Goal: Information Seeking & Learning: Learn about a topic

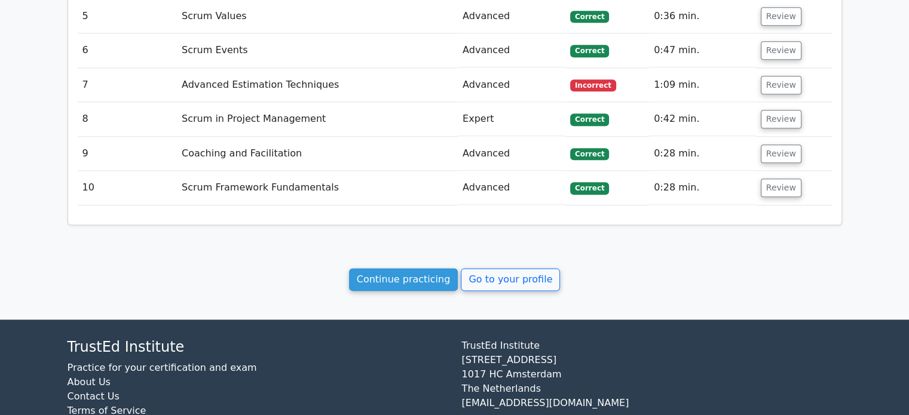
scroll to position [1448, 0]
click at [410, 268] on link "Continue practicing" at bounding box center [403, 279] width 109 height 23
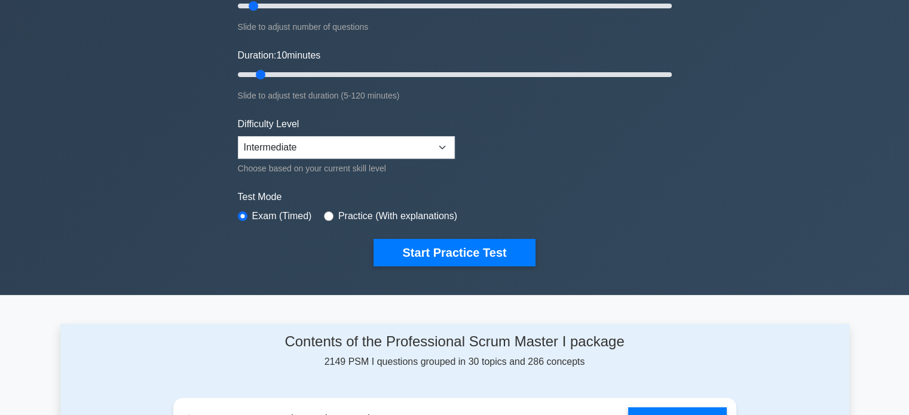
scroll to position [194, 0]
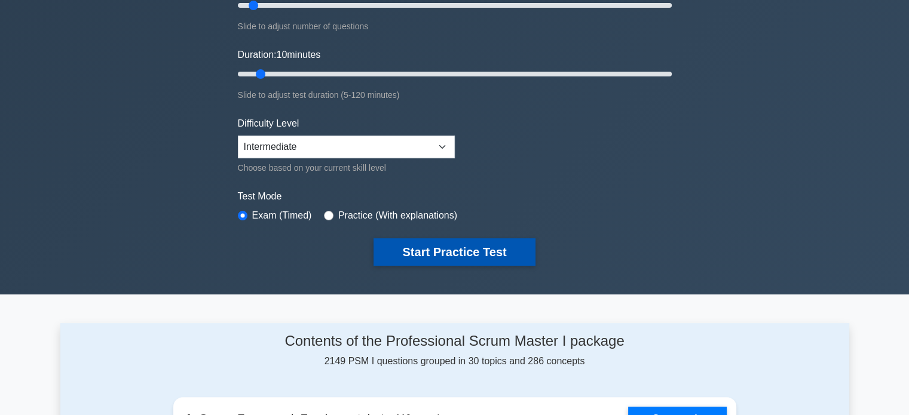
click at [425, 251] on button "Start Practice Test" at bounding box center [453, 251] width 161 height 27
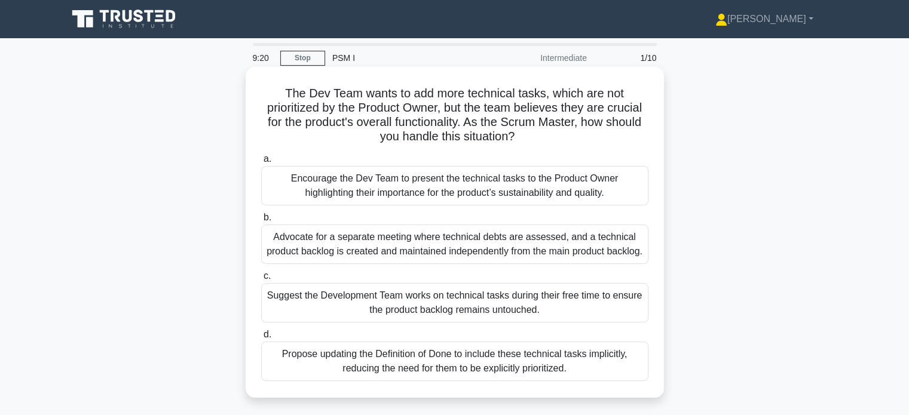
click at [574, 201] on div "Encourage the Dev Team to present the technical tasks to the Product Owner high…" at bounding box center [454, 185] width 387 height 39
click at [261, 163] on input "a. Encourage the Dev Team to present the technical tasks to the Product Owner h…" at bounding box center [261, 159] width 0 height 8
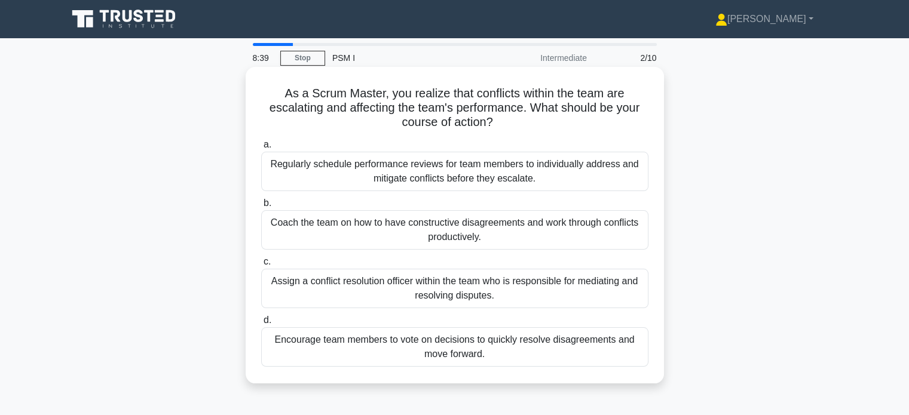
click at [522, 229] on div "Coach the team on how to have constructive disagreements and work through confl…" at bounding box center [454, 229] width 387 height 39
click at [261, 207] on input "b. Coach the team on how to have constructive disagreements and work through co…" at bounding box center [261, 204] width 0 height 8
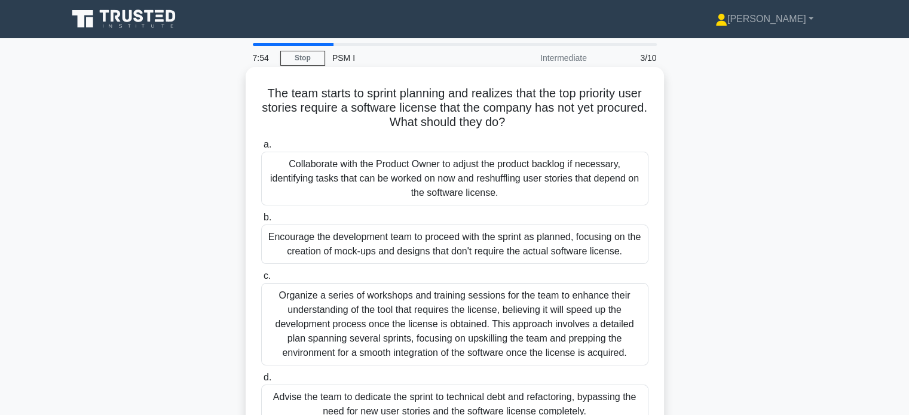
click at [601, 173] on div "Collaborate with the Product Owner to adjust the product backlog if necessary, …" at bounding box center [454, 179] width 387 height 54
click at [261, 149] on input "a. Collaborate with the Product Owner to adjust the product backlog if necessar…" at bounding box center [261, 145] width 0 height 8
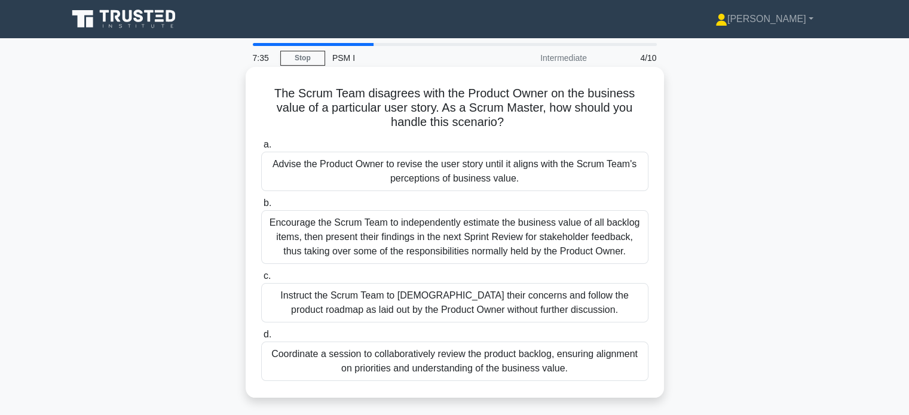
click at [565, 243] on div "Encourage the Scrum Team to independently estimate the business value of all ba…" at bounding box center [454, 237] width 387 height 54
click at [261, 207] on input "b. Encourage the Scrum Team to independently estimate the business value of all…" at bounding box center [261, 204] width 0 height 8
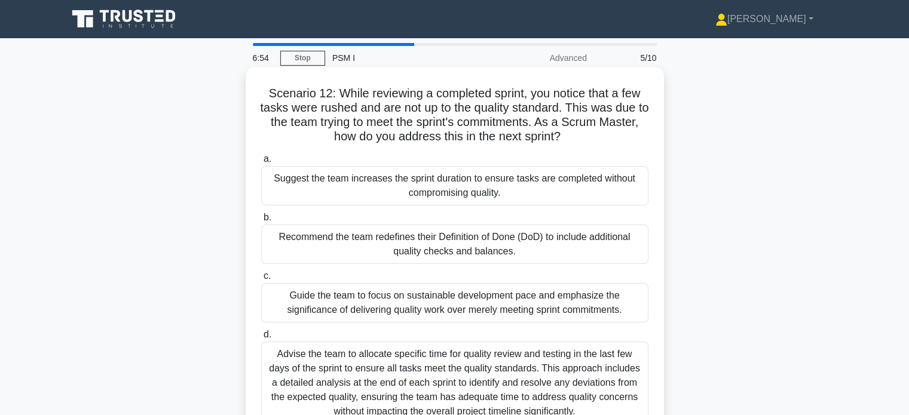
click at [529, 386] on div "Advise the team to allocate specific time for quality review and testing in the…" at bounding box center [454, 383] width 387 height 82
click at [261, 339] on input "d. Advise the team to allocate specific time for quality review and testing in …" at bounding box center [261, 335] width 0 height 8
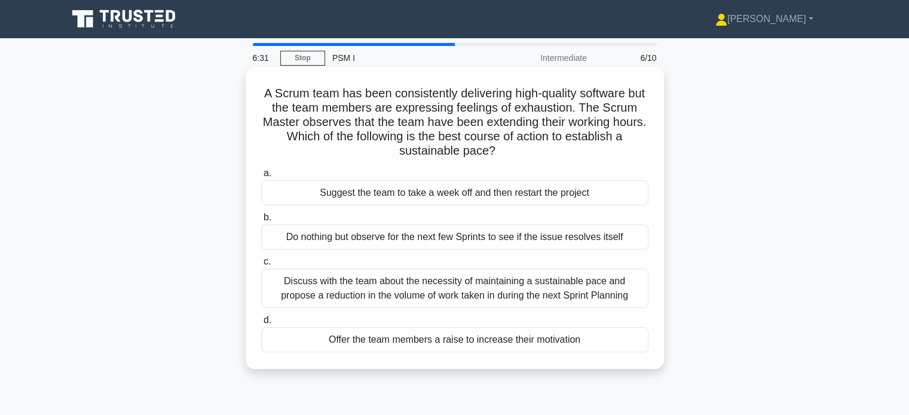
click at [596, 293] on div "Discuss with the team about the necessity of maintaining a sustainable pace and…" at bounding box center [454, 288] width 387 height 39
click at [261, 266] on input "c. Discuss with the team about the necessity of maintaining a sustainable pace …" at bounding box center [261, 262] width 0 height 8
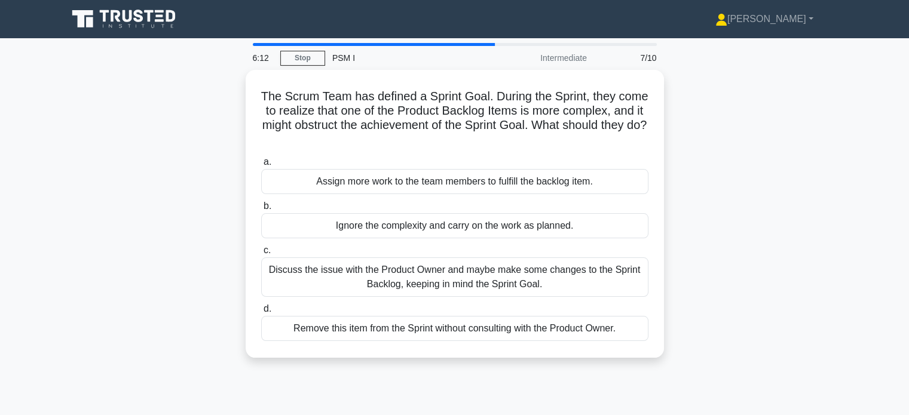
scroll to position [5, 0]
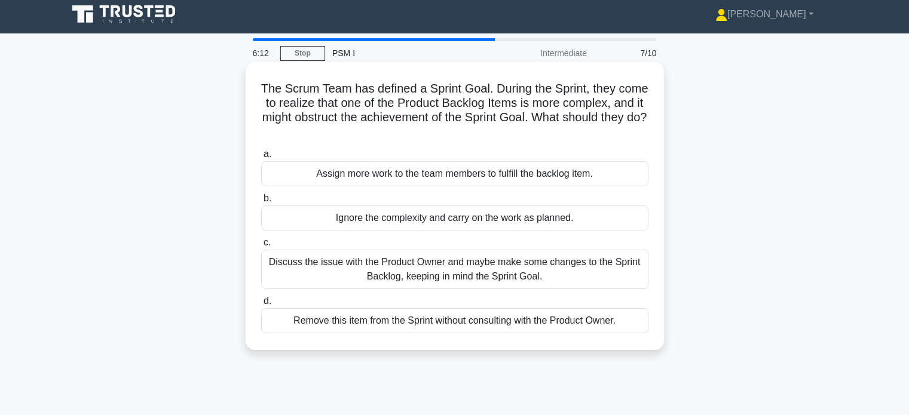
click at [358, 277] on div "Discuss the issue with the Product Owner and maybe make some changes to the Spr…" at bounding box center [454, 269] width 387 height 39
click at [261, 247] on input "c. Discuss the issue with the Product Owner and maybe make some changes to the …" at bounding box center [261, 243] width 0 height 8
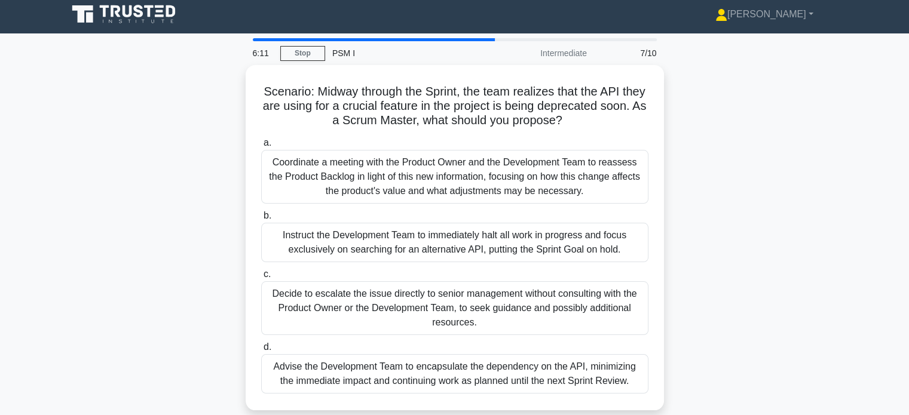
scroll to position [0, 0]
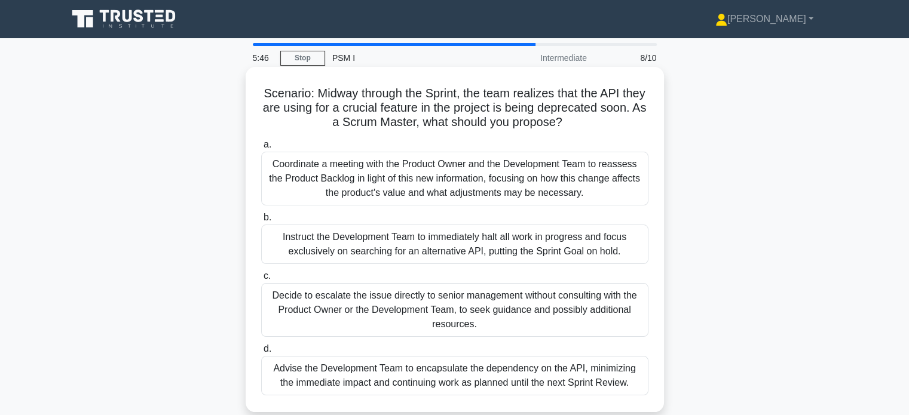
click at [281, 184] on div "Coordinate a meeting with the Product Owner and the Development Team to reasses…" at bounding box center [454, 179] width 387 height 54
click at [261, 149] on input "a. Coordinate a meeting with the Product Owner and the Development Team to reas…" at bounding box center [261, 145] width 0 height 8
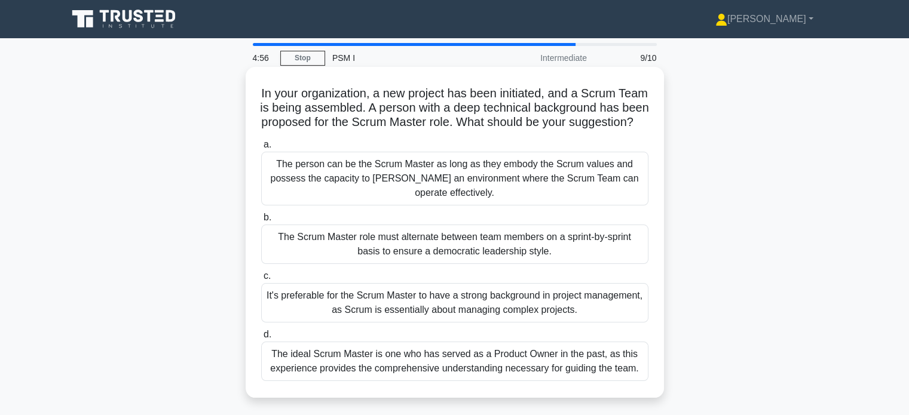
click at [623, 202] on div "The person can be the Scrum Master as long as they embody the Scrum values and …" at bounding box center [454, 179] width 387 height 54
click at [261, 149] on input "a. The person can be the Scrum Master as long as they embody the Scrum values a…" at bounding box center [261, 145] width 0 height 8
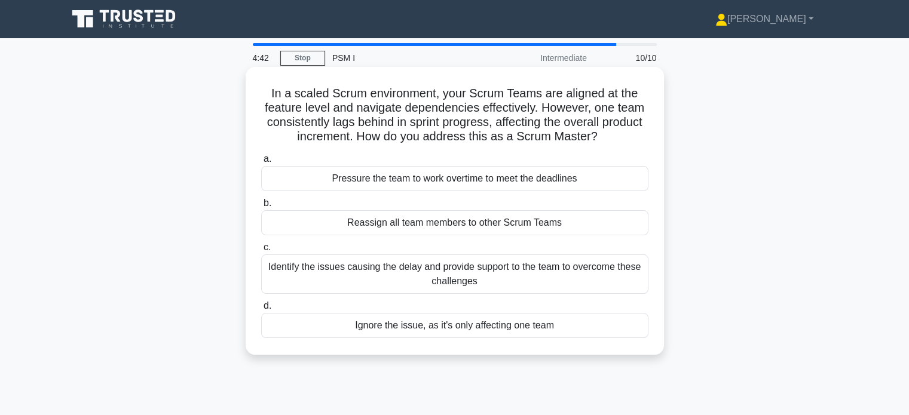
click at [611, 276] on div "Identify the issues causing the delay and provide support to the team to overco…" at bounding box center [454, 273] width 387 height 39
click at [261, 252] on input "c. Identify the issues causing the delay and provide support to the team to ove…" at bounding box center [261, 248] width 0 height 8
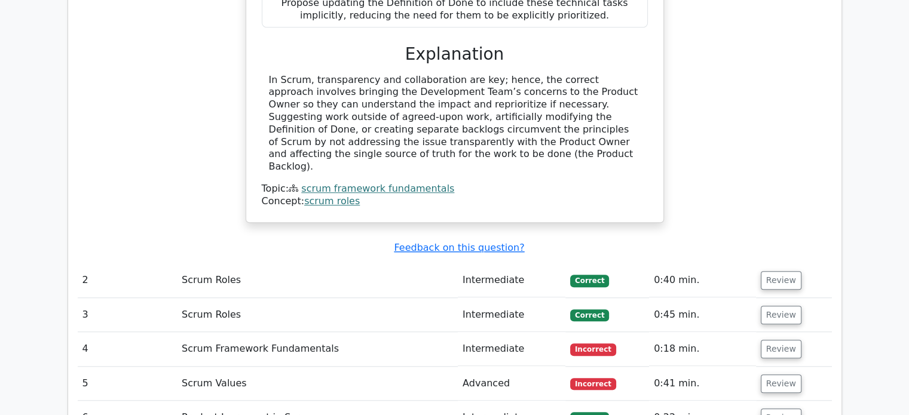
scroll to position [1017, 0]
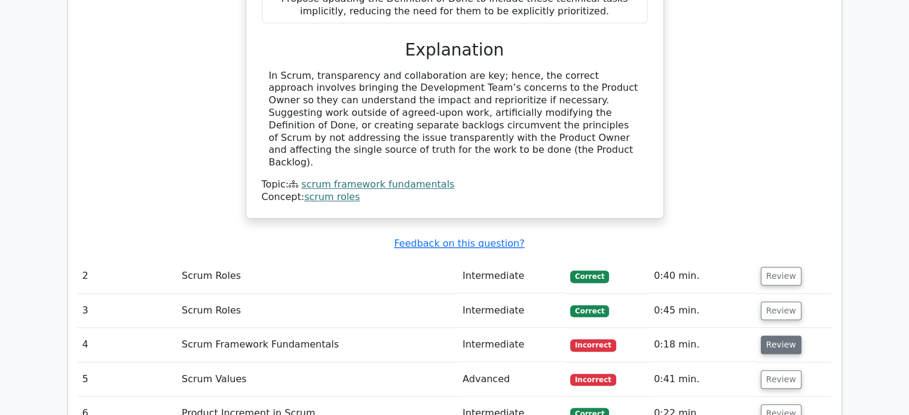
click at [790, 336] on button "Review" at bounding box center [781, 345] width 41 height 19
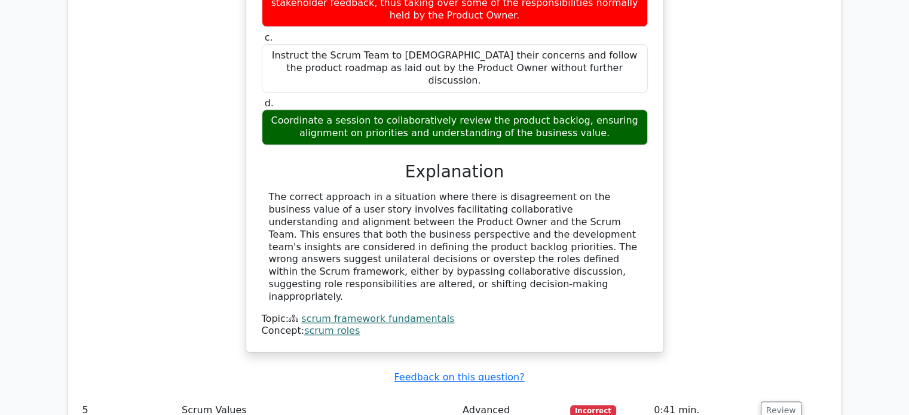
scroll to position [1561, 0]
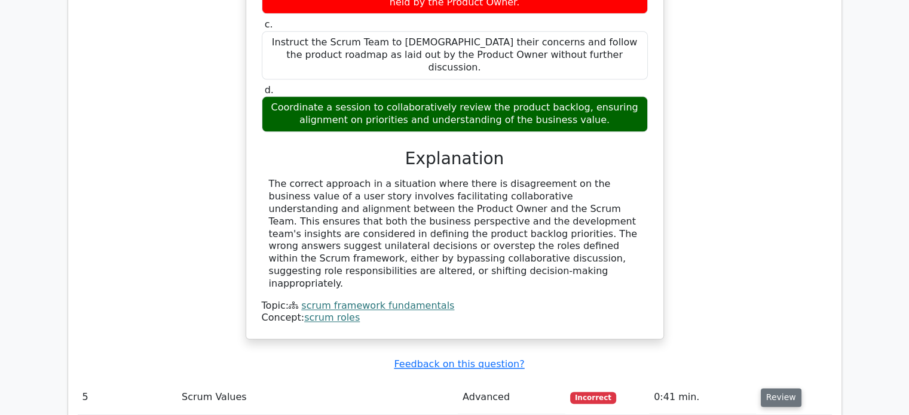
click at [786, 388] on button "Review" at bounding box center [781, 397] width 41 height 19
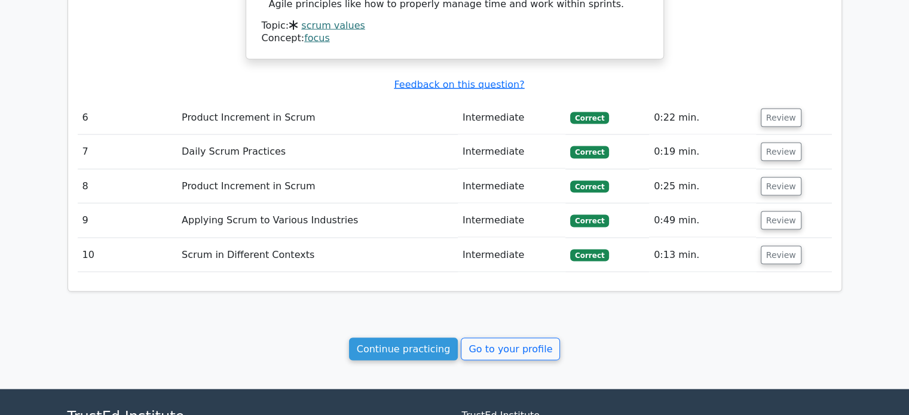
scroll to position [2483, 0]
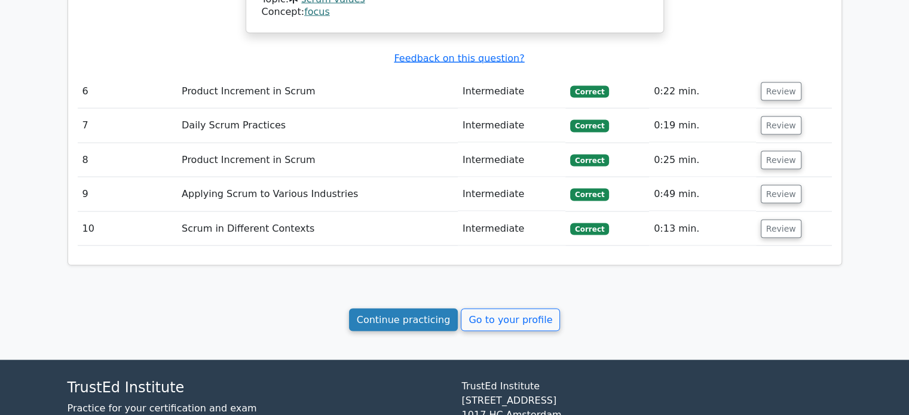
click at [392, 309] on link "Continue practicing" at bounding box center [403, 320] width 109 height 23
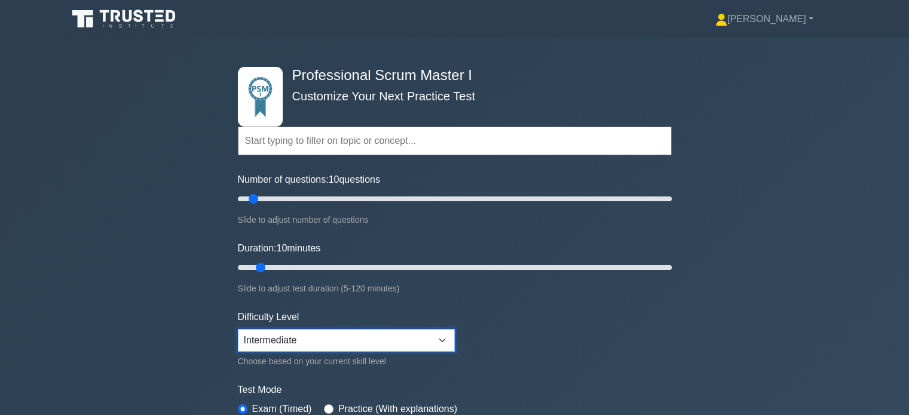
click at [262, 345] on select "Beginner Intermediate Expert" at bounding box center [346, 340] width 217 height 23
select select "expert"
click at [238, 329] on select "Beginner Intermediate Expert" at bounding box center [346, 340] width 217 height 23
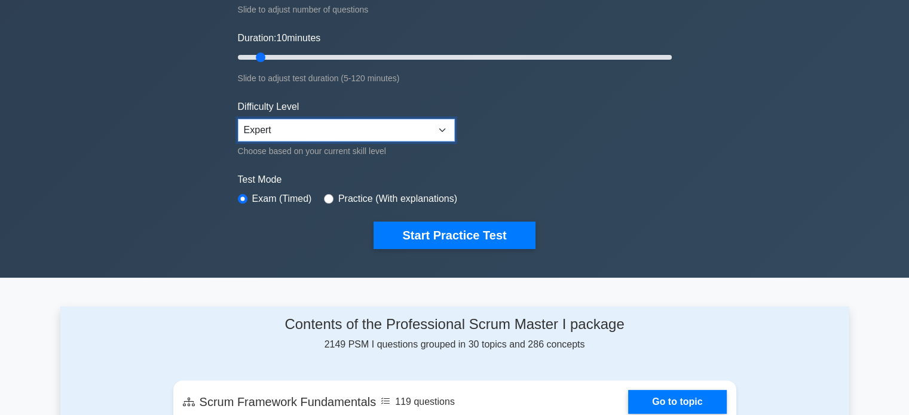
scroll to position [211, 0]
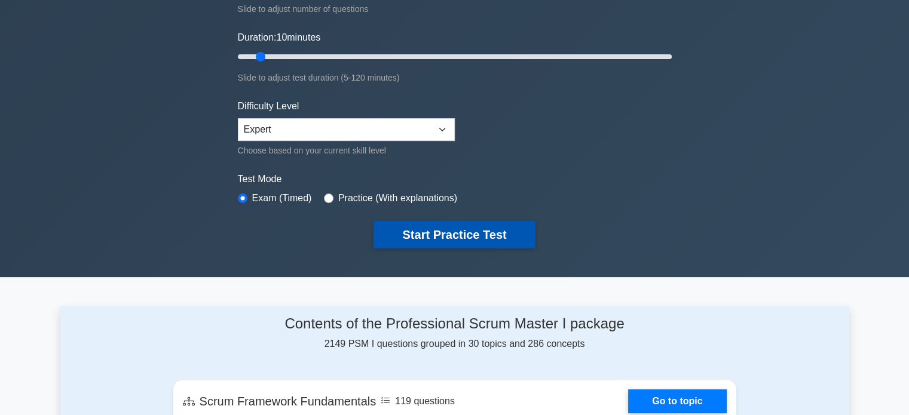
click at [496, 240] on button "Start Practice Test" at bounding box center [453, 234] width 161 height 27
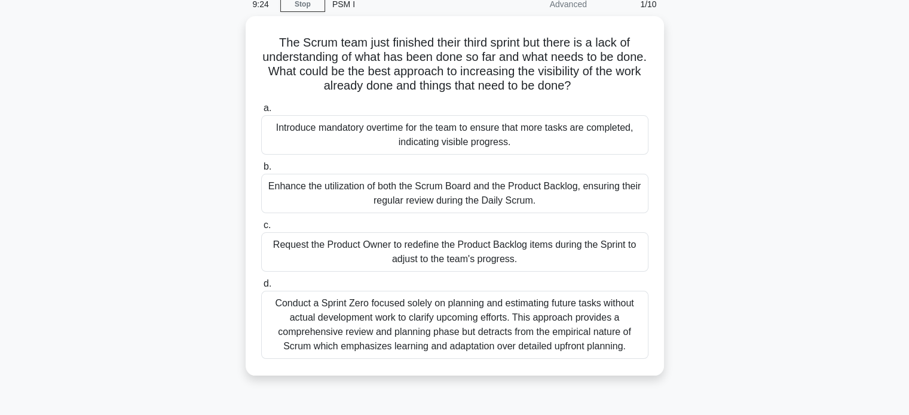
scroll to position [55, 0]
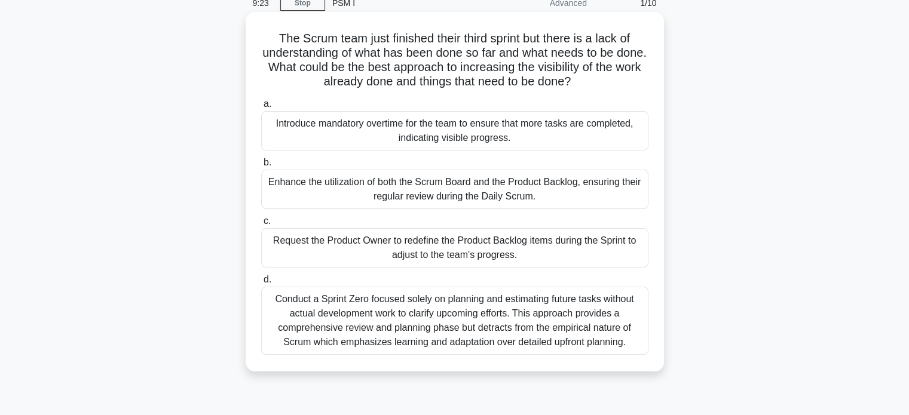
click at [292, 197] on div "Enhance the utilization of both the Scrum Board and the Product Backlog, ensuri…" at bounding box center [454, 189] width 387 height 39
click at [261, 167] on input "b. Enhance the utilization of both the Scrum Board and the Product Backlog, ens…" at bounding box center [261, 163] width 0 height 8
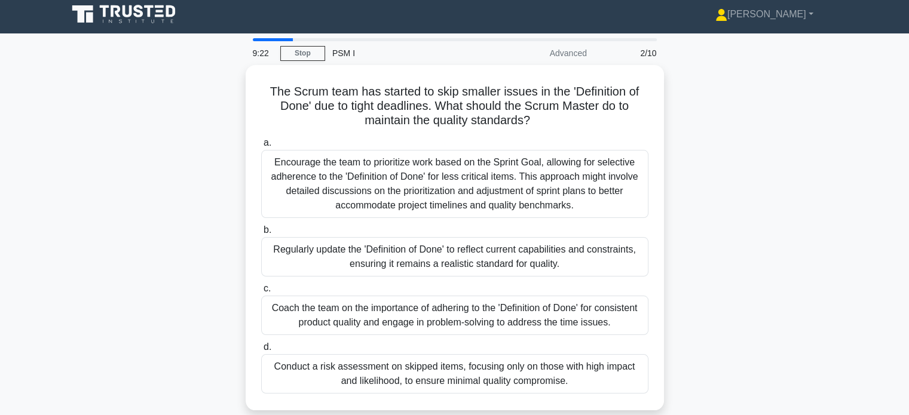
scroll to position [0, 0]
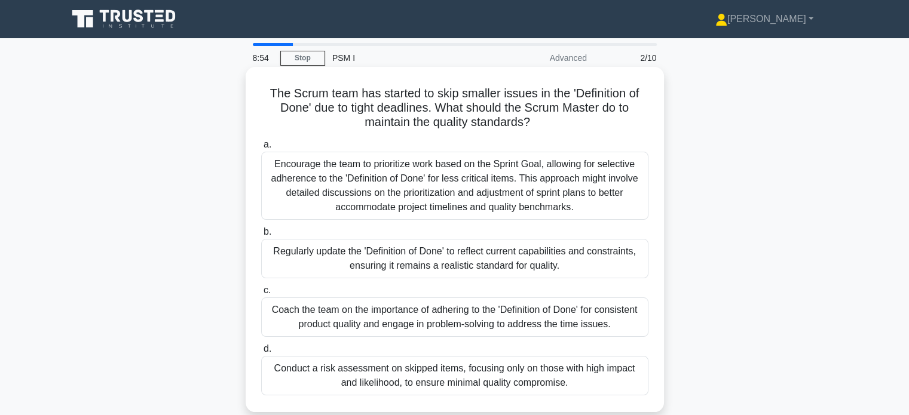
click at [308, 194] on div "Encourage the team to prioritize work based on the Sprint Goal, allowing for se…" at bounding box center [454, 186] width 387 height 68
click at [261, 149] on input "a. Encourage the team to prioritize work based on the Sprint Goal, allowing for…" at bounding box center [261, 145] width 0 height 8
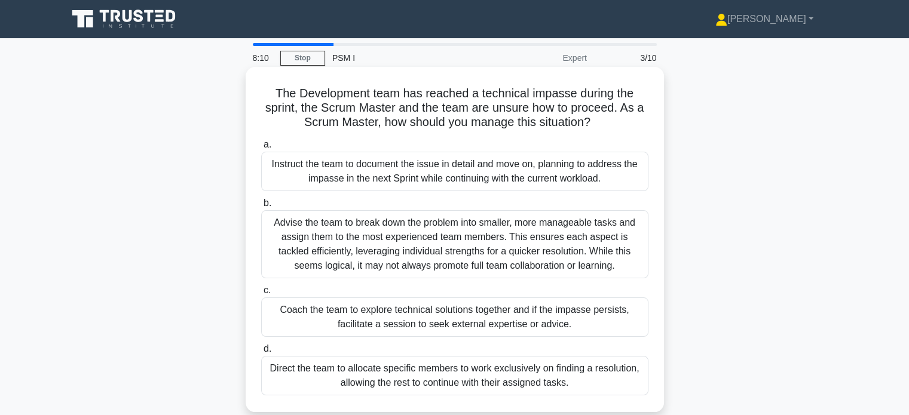
click at [286, 179] on div "Instruct the team to document the issue in detail and move on, planning to addr…" at bounding box center [454, 171] width 387 height 39
click at [261, 149] on input "a. Instruct the team to document the issue in detail and move on, planning to a…" at bounding box center [261, 145] width 0 height 8
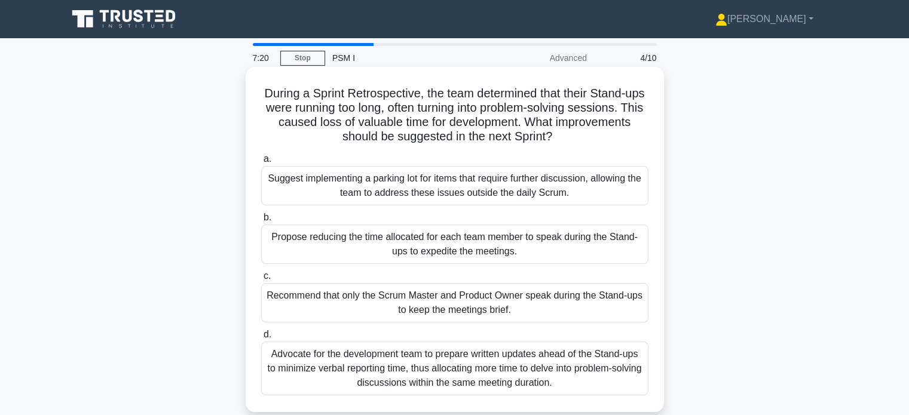
click at [284, 191] on div "Suggest implementing a parking lot for items that require further discussion, a…" at bounding box center [454, 185] width 387 height 39
click at [261, 163] on input "a. Suggest implementing a parking lot for items that require further discussion…" at bounding box center [261, 159] width 0 height 8
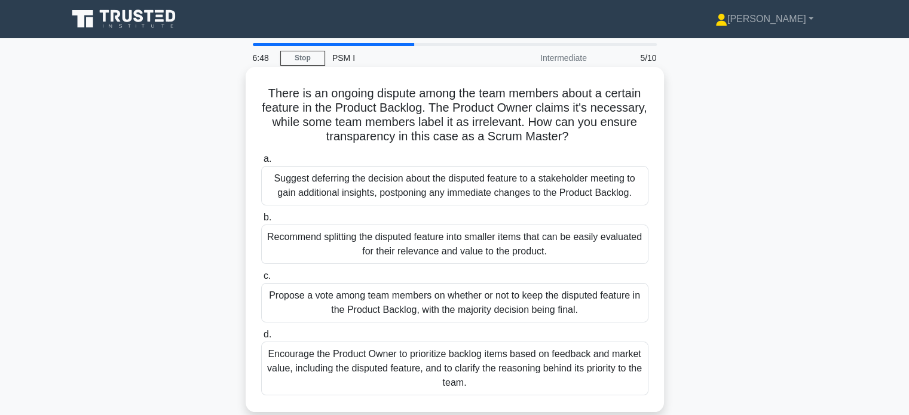
click at [272, 382] on div "Encourage the Product Owner to prioritize backlog items based on feedback and m…" at bounding box center [454, 369] width 387 height 54
click at [261, 339] on input "d. Encourage the Product Owner to prioritize backlog items based on feedback an…" at bounding box center [261, 335] width 0 height 8
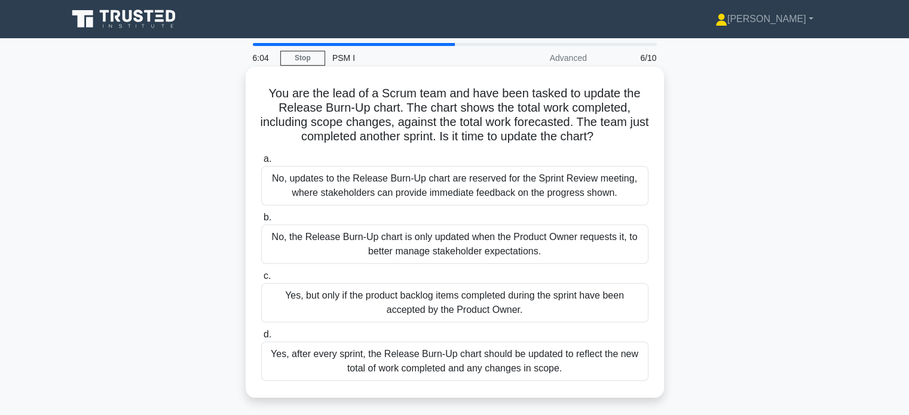
click at [314, 373] on div "Yes, after every sprint, the Release Burn-Up chart should be updated to reflect…" at bounding box center [454, 361] width 387 height 39
click at [261, 339] on input "d. Yes, after every sprint, the Release Burn-Up chart should be updated to refl…" at bounding box center [261, 335] width 0 height 8
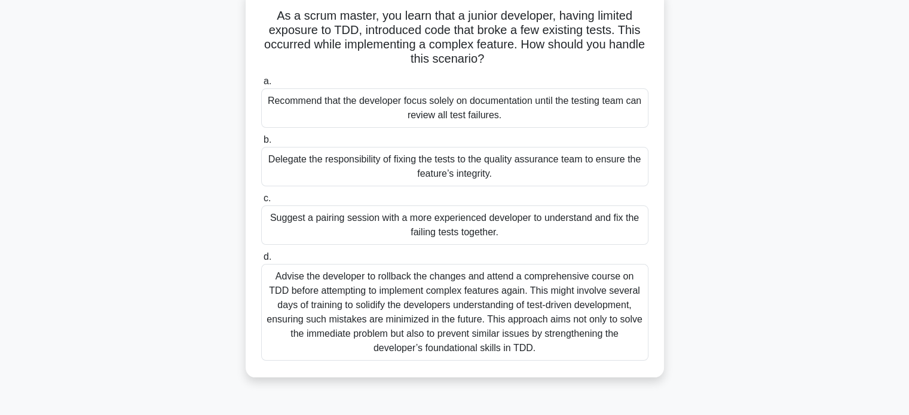
scroll to position [81, 0]
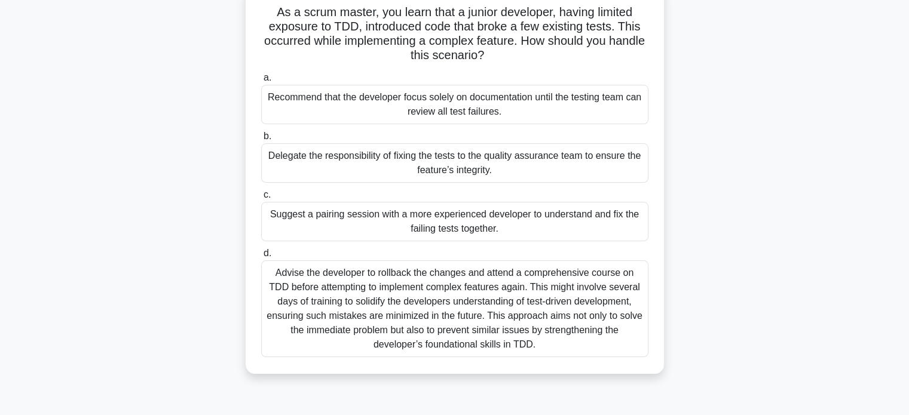
click at [317, 320] on div "Advise the developer to rollback the changes and attend a comprehensive course …" at bounding box center [454, 308] width 387 height 97
click at [261, 257] on input "d. Advise the developer to rollback the changes and attend a comprehensive cour…" at bounding box center [261, 254] width 0 height 8
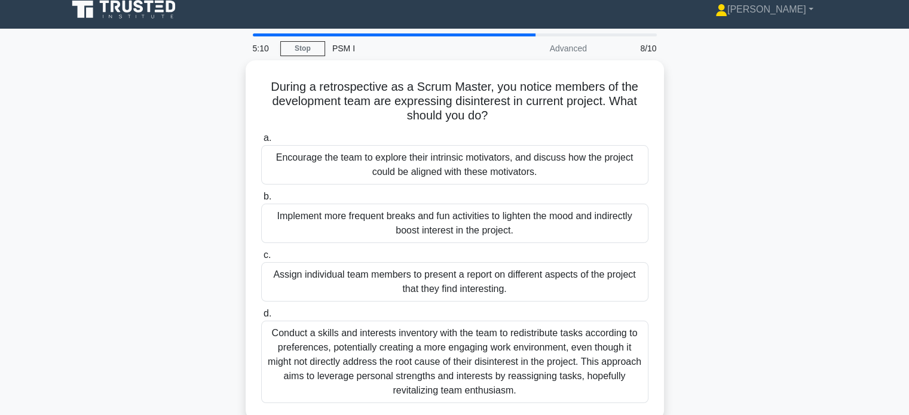
scroll to position [0, 0]
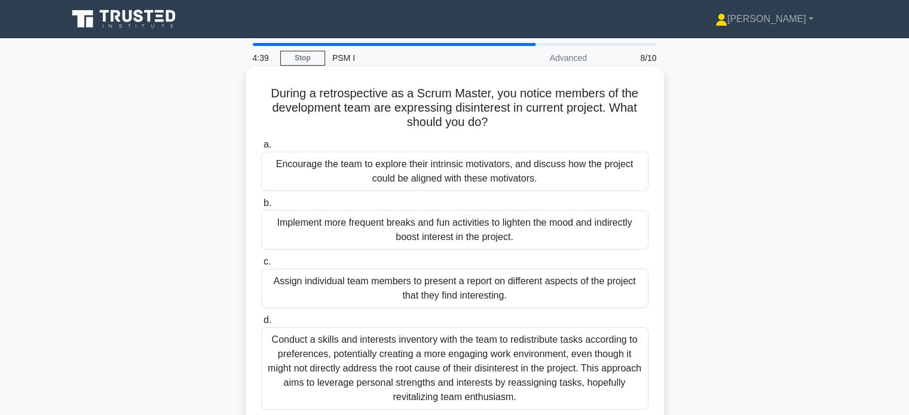
click at [335, 283] on div "Assign individual team members to present a report on different aspects of the …" at bounding box center [454, 288] width 387 height 39
click at [261, 266] on input "c. Assign individual team members to present a report on different aspects of t…" at bounding box center [261, 262] width 0 height 8
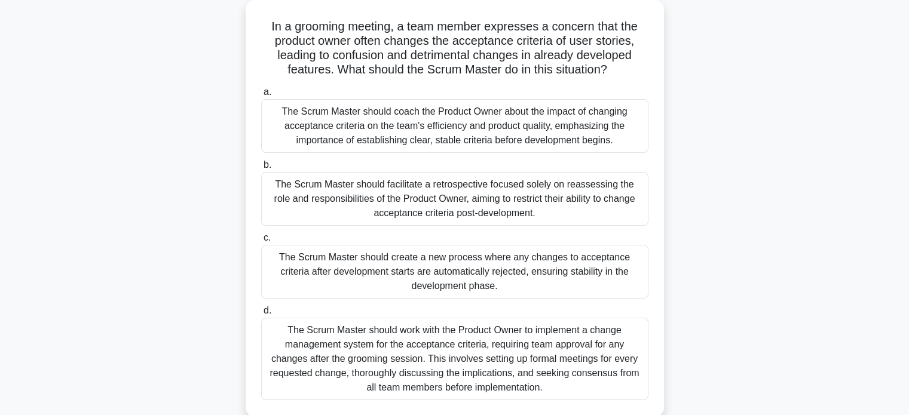
scroll to position [78, 0]
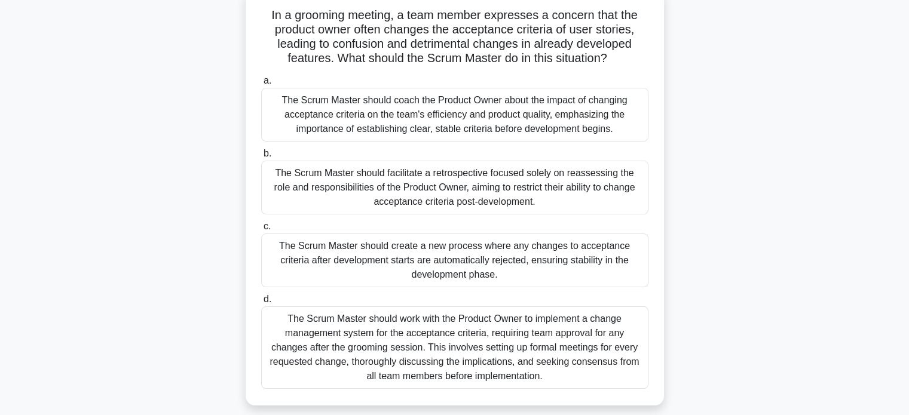
click at [328, 384] on div "The Scrum Master should work with the Product Owner to implement a change manag…" at bounding box center [454, 347] width 387 height 82
click at [261, 303] on input "d. The Scrum Master should work with the Product Owner to implement a change ma…" at bounding box center [261, 300] width 0 height 8
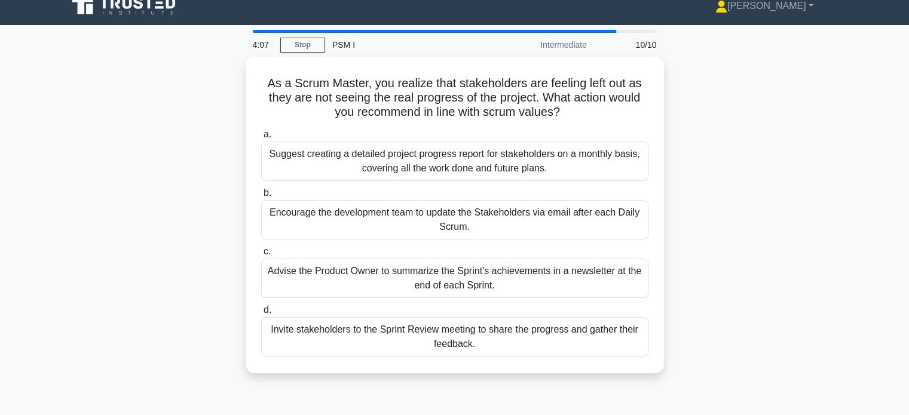
scroll to position [0, 0]
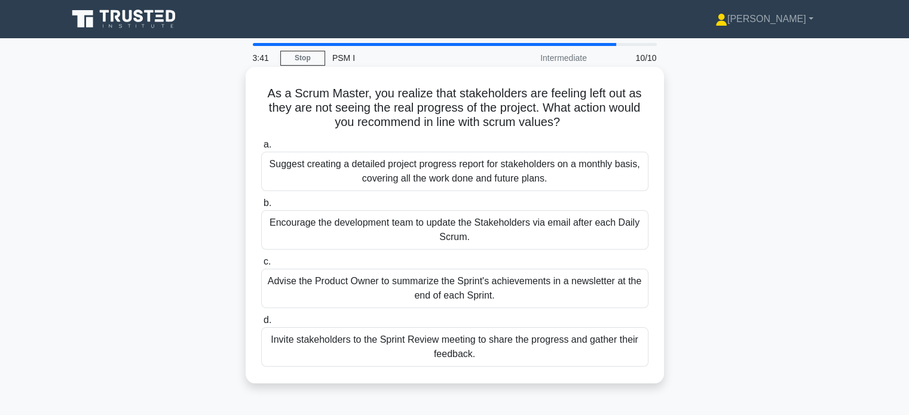
click at [328, 357] on div "Invite stakeholders to the Sprint Review meeting to share the progress and gath…" at bounding box center [454, 346] width 387 height 39
click at [261, 324] on input "d. Invite stakeholders to the Sprint Review meeting to share the progress and g…" at bounding box center [261, 321] width 0 height 8
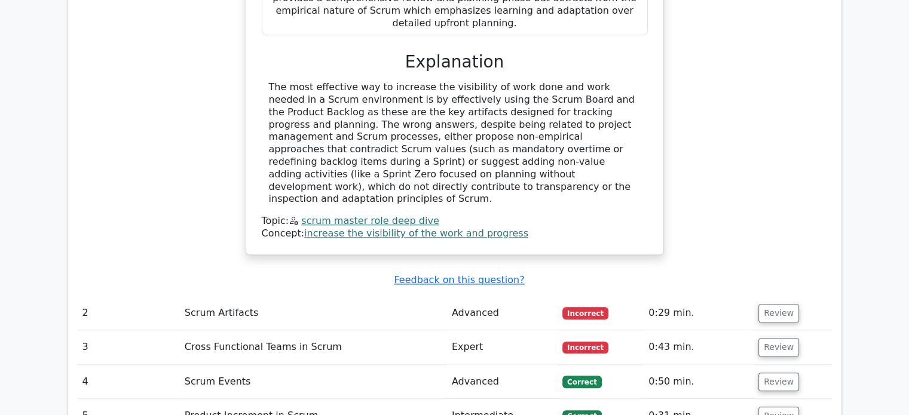
scroll to position [1145, 0]
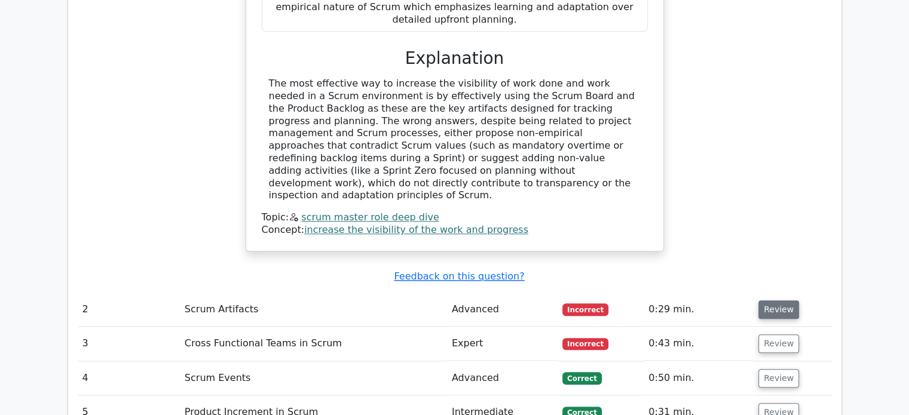
click at [782, 300] on button "Review" at bounding box center [778, 309] width 41 height 19
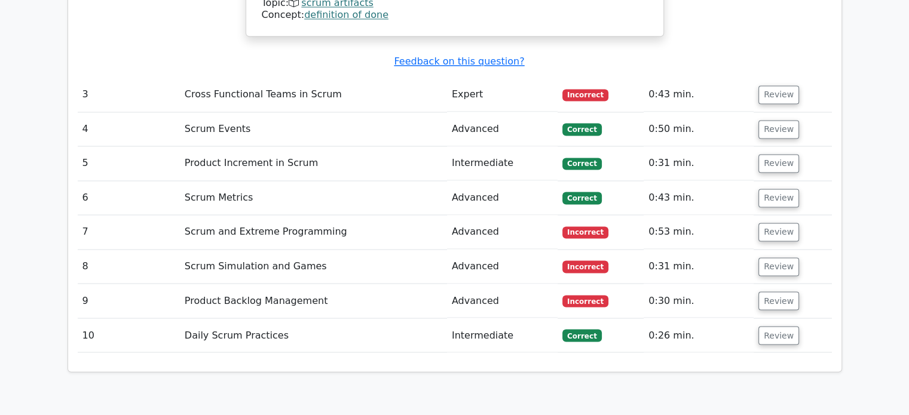
scroll to position [1970, 0]
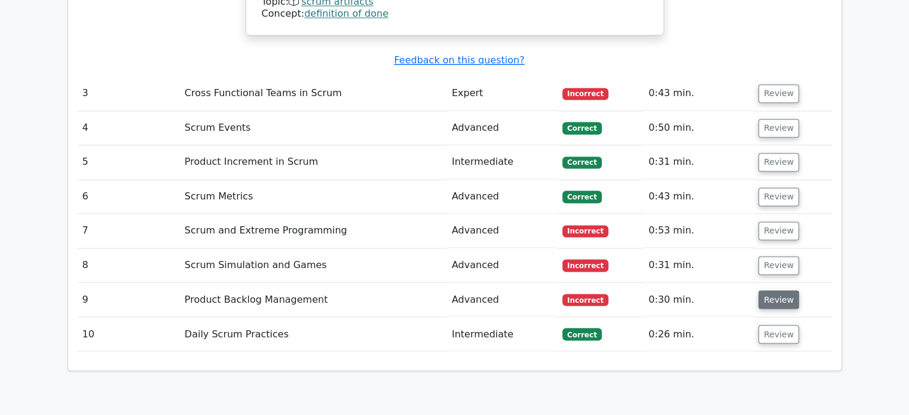
click at [789, 290] on button "Review" at bounding box center [778, 299] width 41 height 19
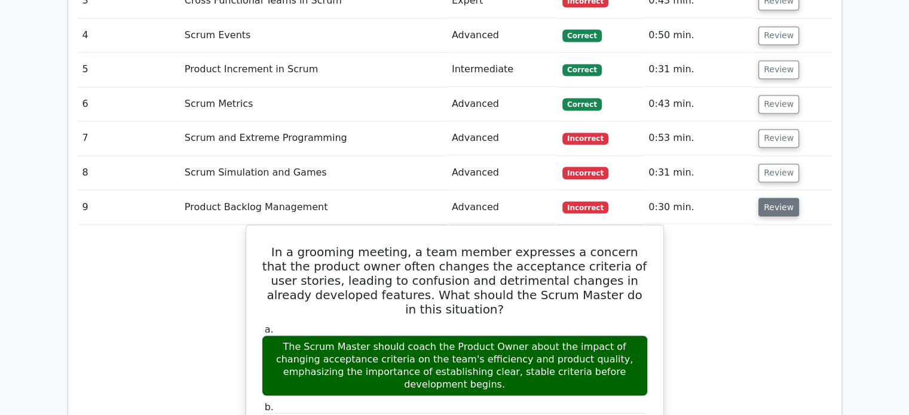
scroll to position [2059, 0]
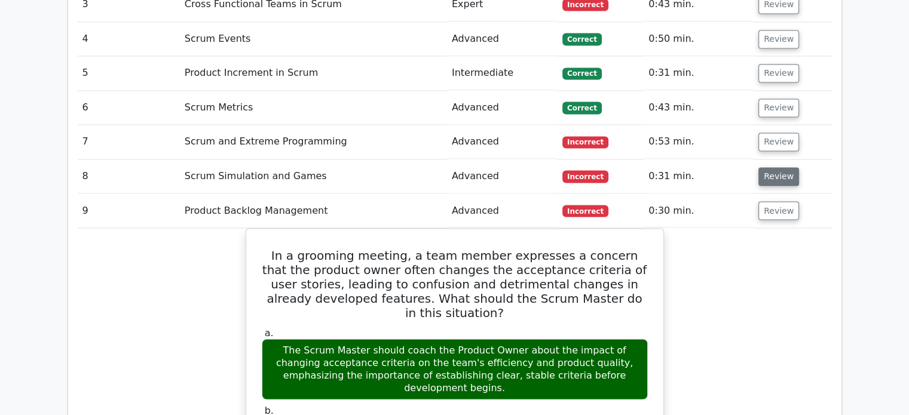
click at [783, 167] on button "Review" at bounding box center [778, 176] width 41 height 19
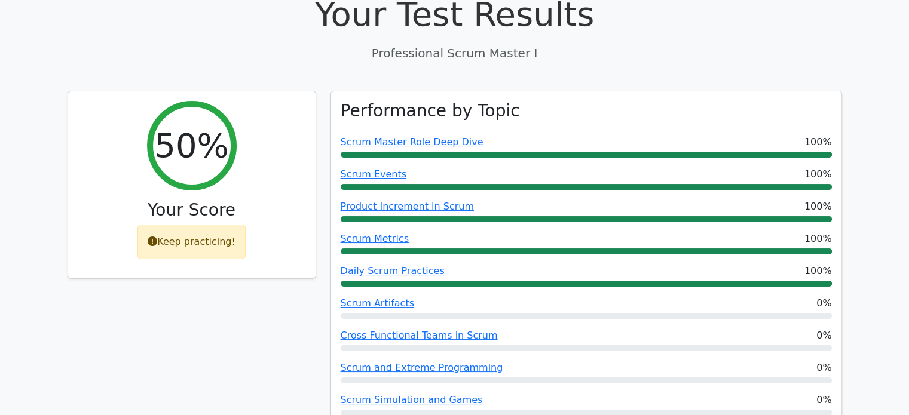
scroll to position [0, 0]
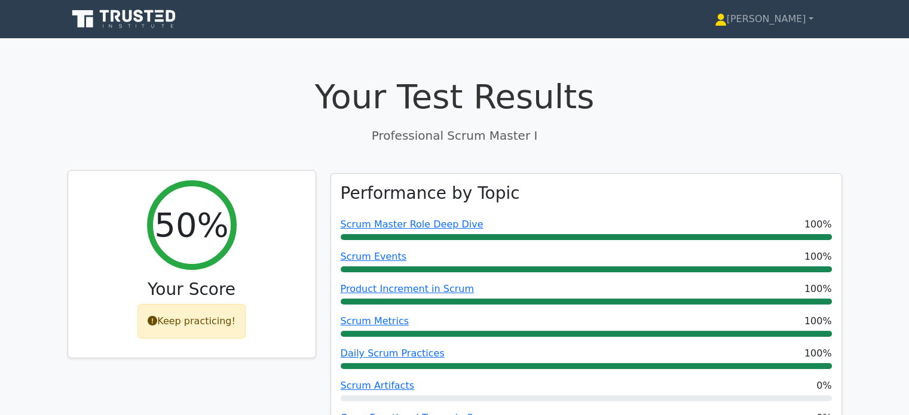
click at [188, 325] on div "Keep practicing!" at bounding box center [191, 321] width 108 height 35
click at [202, 329] on div "Keep practicing!" at bounding box center [191, 321] width 108 height 35
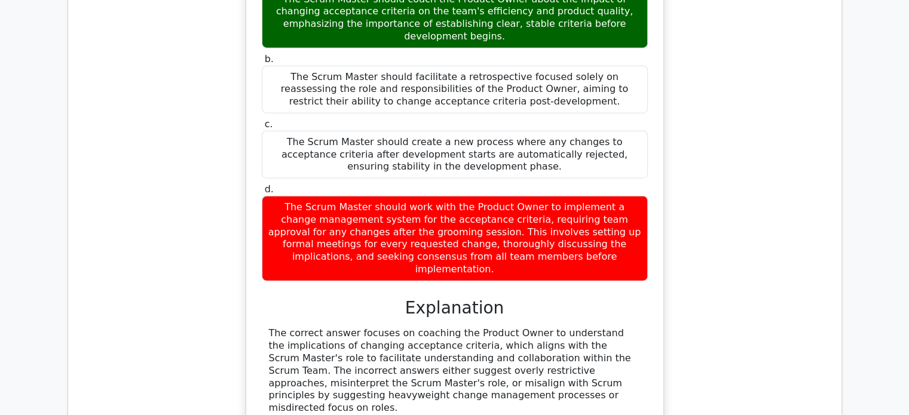
scroll to position [3203, 0]
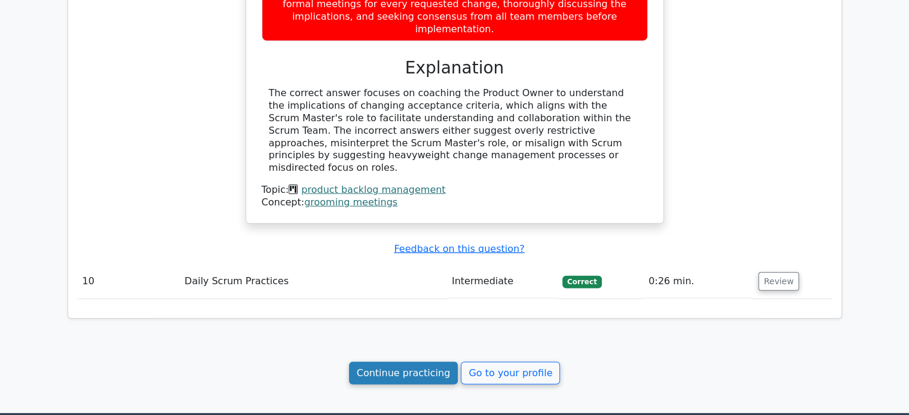
click at [410, 362] on link "Continue practicing" at bounding box center [403, 373] width 109 height 23
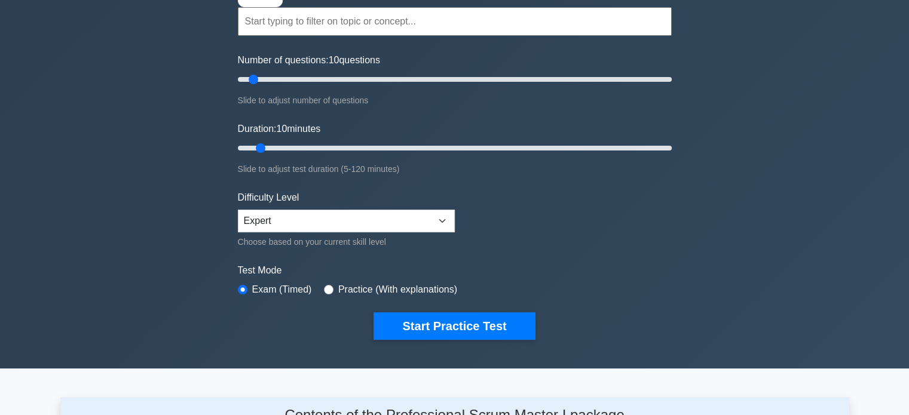
scroll to position [127, 0]
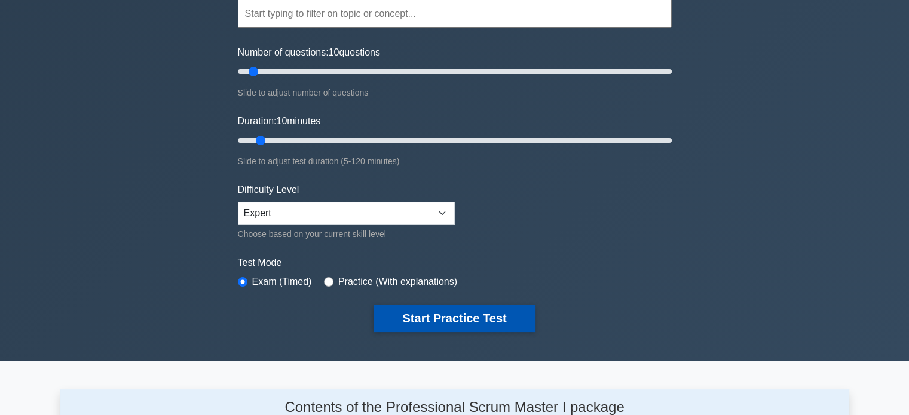
click at [470, 318] on button "Start Practice Test" at bounding box center [453, 318] width 161 height 27
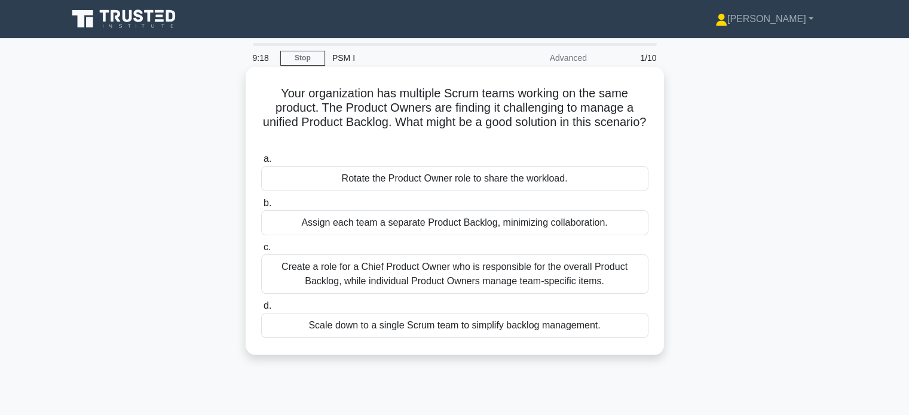
click at [288, 283] on div "Create a role for a Chief Product Owner who is responsible for the overall Prod…" at bounding box center [454, 273] width 387 height 39
click at [261, 252] on input "c. Create a role for a Chief Product Owner who is responsible for the overall P…" at bounding box center [261, 248] width 0 height 8
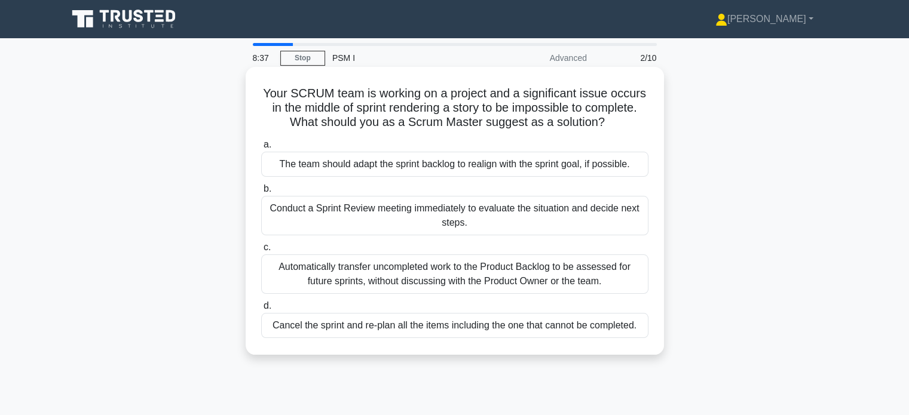
click at [271, 214] on div "Conduct a Sprint Review meeting immediately to evaluate the situation and decid…" at bounding box center [454, 215] width 387 height 39
click at [261, 193] on input "b. Conduct a Sprint Review meeting immediately to evaluate the situation and de…" at bounding box center [261, 189] width 0 height 8
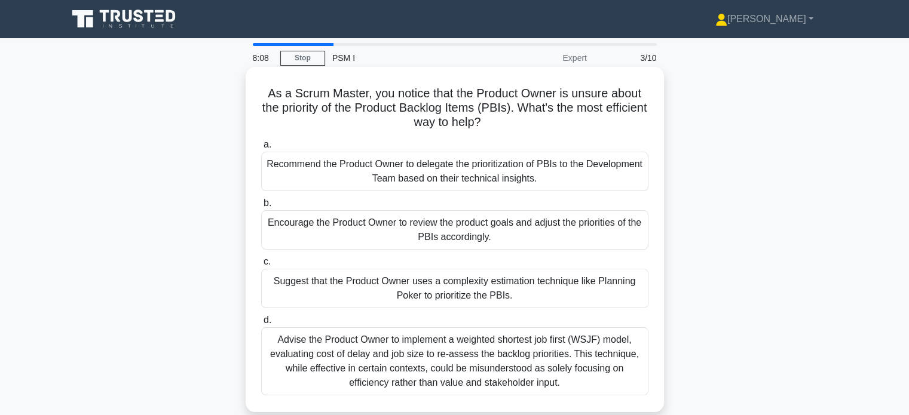
click at [618, 235] on div "Encourage the Product Owner to review the product goals and adjust the prioriti…" at bounding box center [454, 229] width 387 height 39
click at [261, 207] on input "b. Encourage the Product Owner to review the product goals and adjust the prior…" at bounding box center [261, 204] width 0 height 8
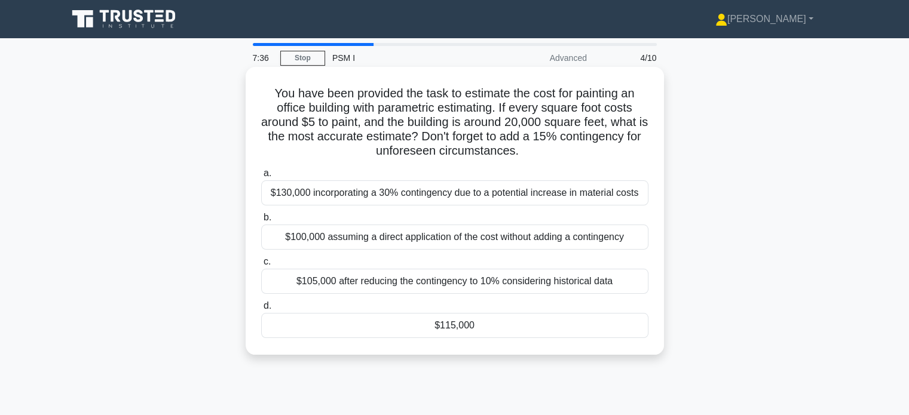
click at [302, 243] on div "$100,000 assuming a direct application of the cost without adding a contingency" at bounding box center [454, 237] width 387 height 25
click at [261, 222] on input "b. $100,000 assuming a direct application of the cost without adding a continge…" at bounding box center [261, 218] width 0 height 8
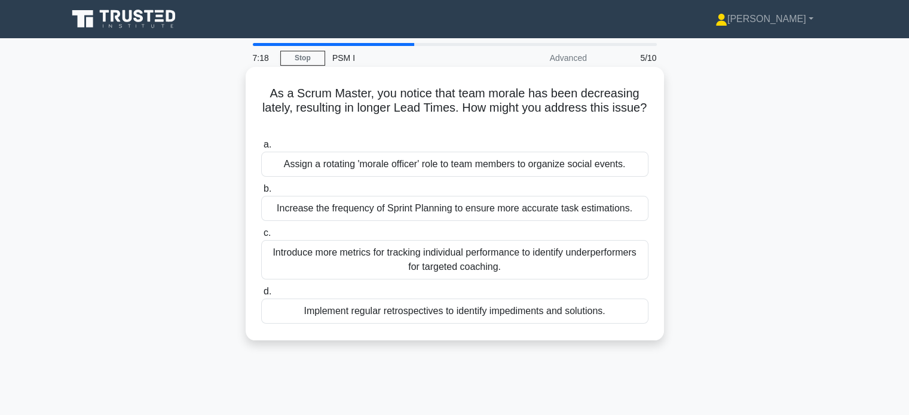
click at [313, 318] on div "Implement regular retrospectives to identify impediments and solutions." at bounding box center [454, 311] width 387 height 25
click at [261, 296] on input "d. Implement regular retrospectives to identify impediments and solutions." at bounding box center [261, 292] width 0 height 8
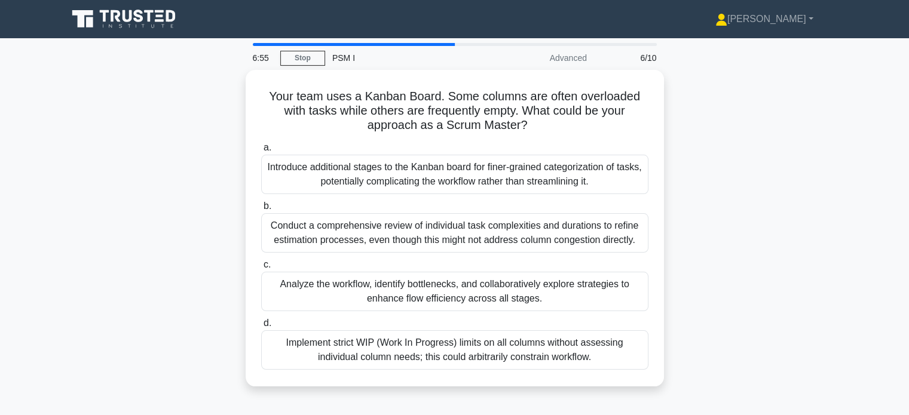
click at [798, 246] on div "Your team uses a Kanban Board. Some columns are often overloaded with tasks whi…" at bounding box center [454, 235] width 789 height 331
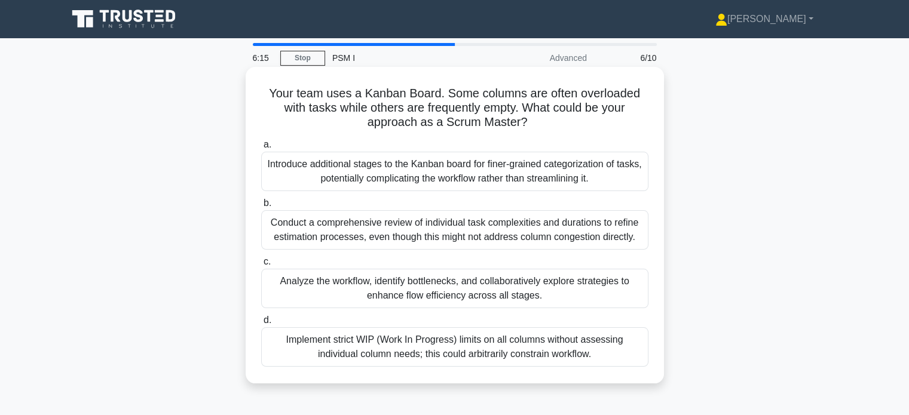
click at [550, 300] on div "Analyze the workflow, identify bottlenecks, and collaboratively explore strateg…" at bounding box center [454, 288] width 387 height 39
click at [261, 266] on input "c. Analyze the workflow, identify bottlenecks, and collaboratively explore stra…" at bounding box center [261, 262] width 0 height 8
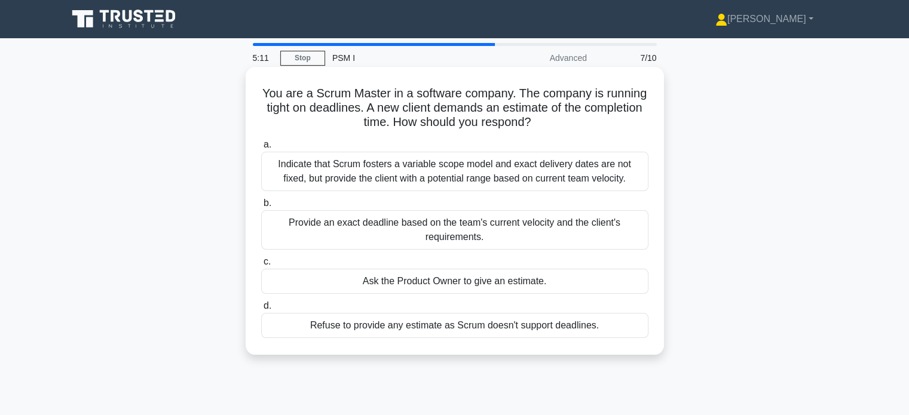
click at [489, 229] on div "Provide an exact deadline based on the team's current velocity and the client's…" at bounding box center [454, 229] width 387 height 39
click at [261, 207] on input "b. Provide an exact deadline based on the team's current velocity and the clien…" at bounding box center [261, 204] width 0 height 8
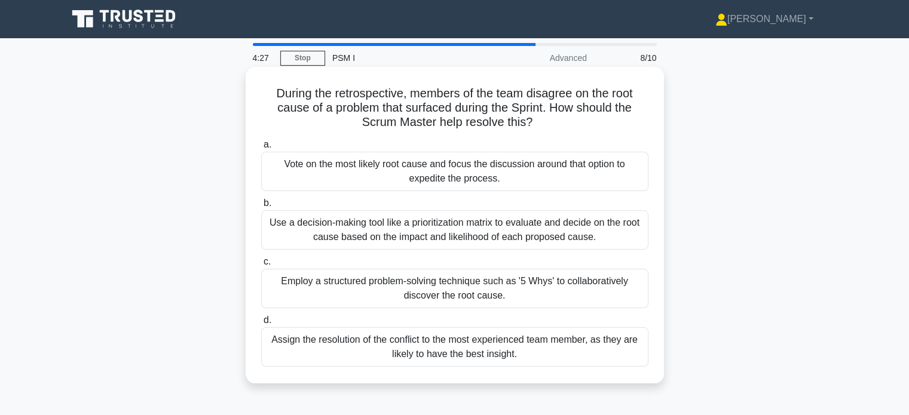
click at [560, 356] on div "Assign the resolution of the conflict to the most experienced team member, as t…" at bounding box center [454, 346] width 387 height 39
click at [261, 324] on input "d. Assign the resolution of the conflict to the most experienced team member, a…" at bounding box center [261, 321] width 0 height 8
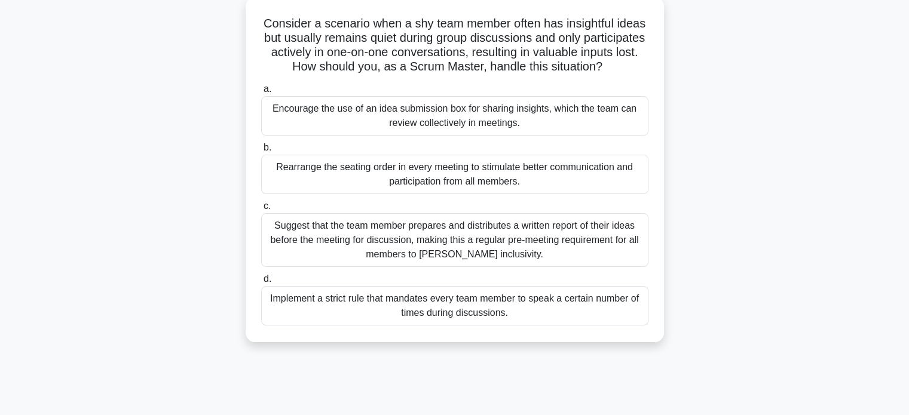
scroll to position [73, 0]
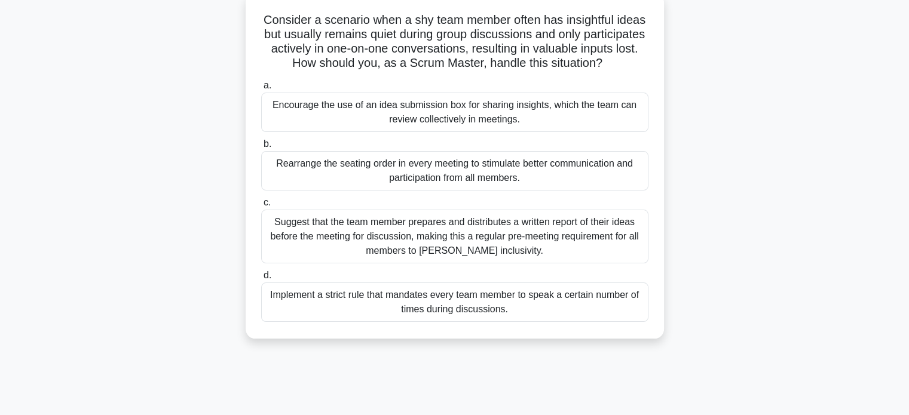
click at [592, 132] on div "Encourage the use of an idea submission box for sharing insights, which the tea…" at bounding box center [454, 112] width 387 height 39
click at [261, 90] on input "a. Encourage the use of an idea submission box for sharing insights, which the …" at bounding box center [261, 86] width 0 height 8
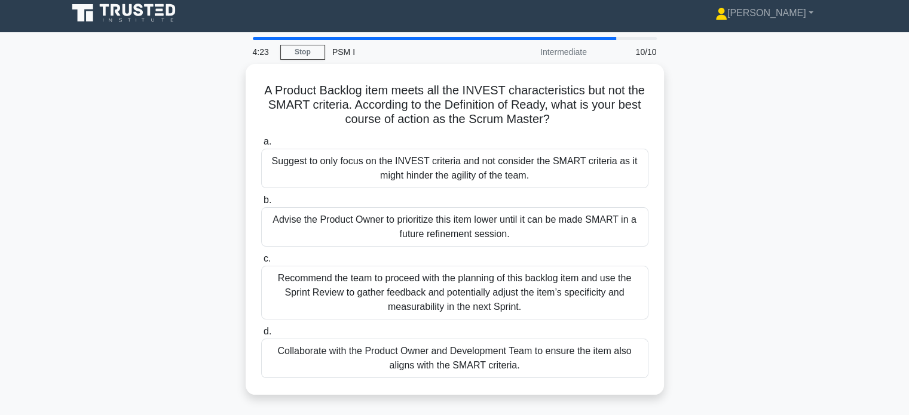
scroll to position [0, 0]
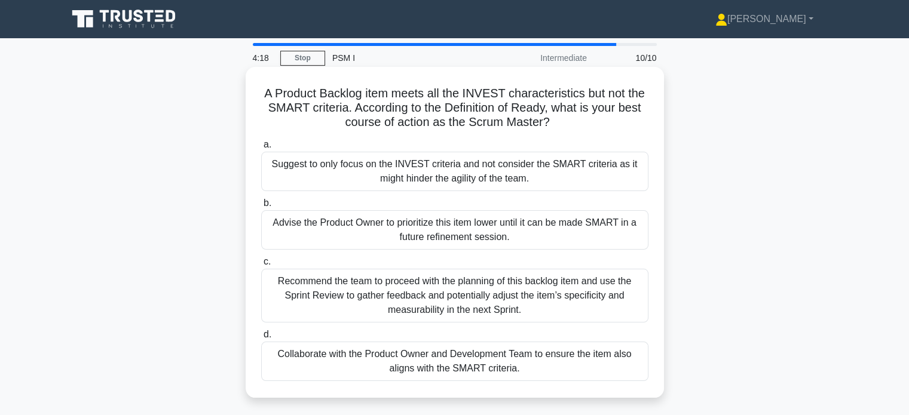
click at [537, 165] on div "Suggest to only focus on the INVEST criteria and not consider the SMART criteri…" at bounding box center [454, 171] width 387 height 39
click at [261, 149] on input "a. Suggest to only focus on the INVEST criteria and not consider the SMART crit…" at bounding box center [261, 145] width 0 height 8
